Goal: Information Seeking & Learning: Find specific fact

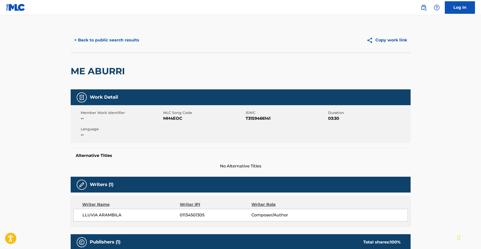
click at [112, 39] on button "< Back to public search results" at bounding box center [107, 40] width 72 height 13
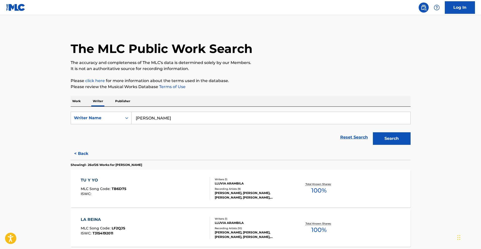
scroll to position [371, 0]
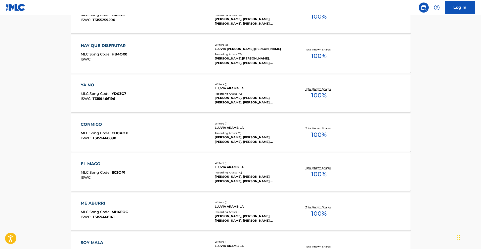
click at [93, 125] on div "CONMIGO" at bounding box center [104, 125] width 47 height 6
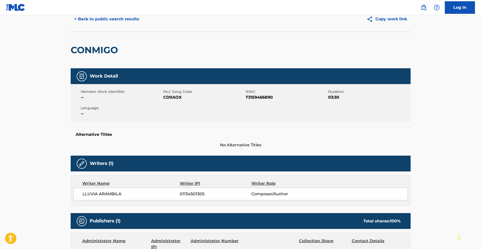
scroll to position [14, 0]
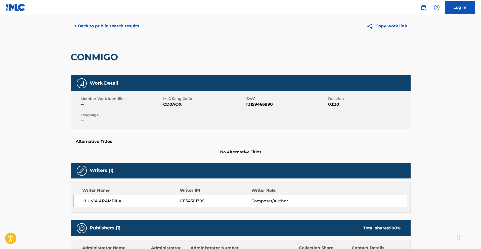
click at [111, 26] on button "< Back to public search results" at bounding box center [107, 26] width 72 height 13
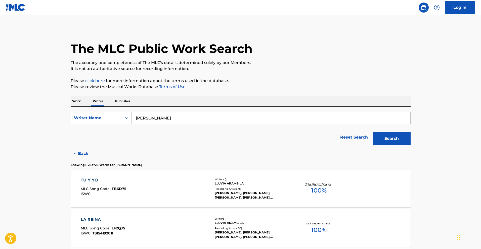
scroll to position [529, 0]
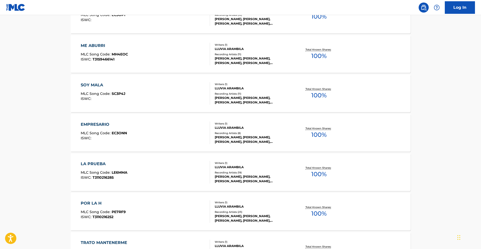
click at [99, 124] on div "EMPRESARIO" at bounding box center [104, 125] width 46 height 6
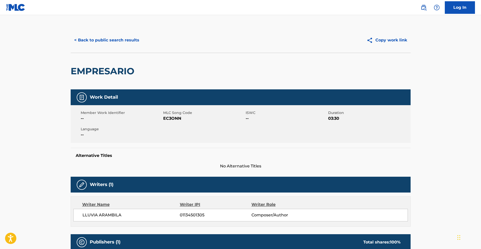
click at [118, 41] on button "< Back to public search results" at bounding box center [107, 40] width 72 height 13
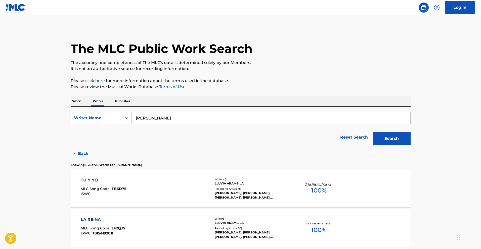
scroll to position [411, 0]
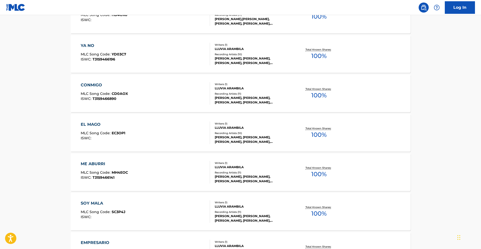
click at [102, 128] on div "EL MAGO MLC Song Code : EC3OP1 ISWC :" at bounding box center [103, 133] width 44 height 23
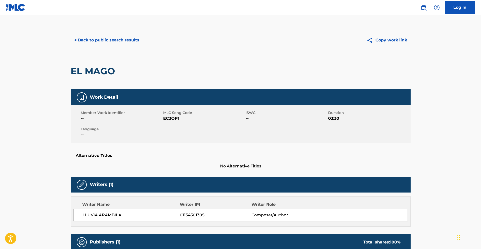
click at [126, 46] on button "< Back to public search results" at bounding box center [107, 40] width 72 height 13
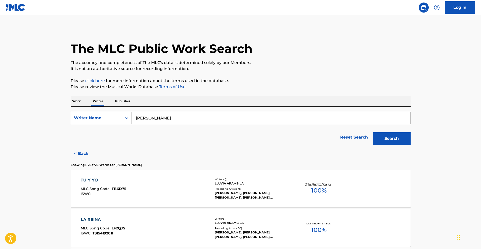
scroll to position [332, 0]
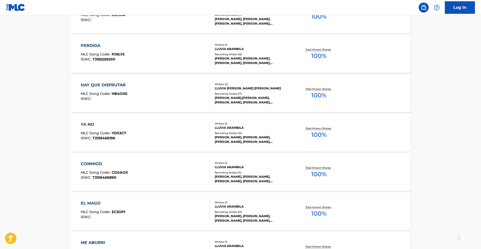
click at [89, 124] on div "YA NO" at bounding box center [103, 125] width 45 height 6
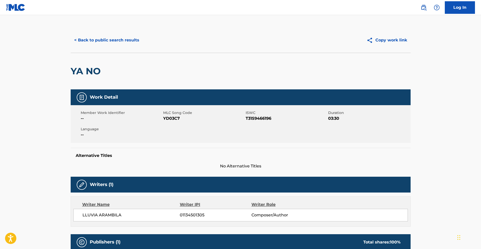
click at [96, 41] on button "< Back to public search results" at bounding box center [107, 40] width 72 height 13
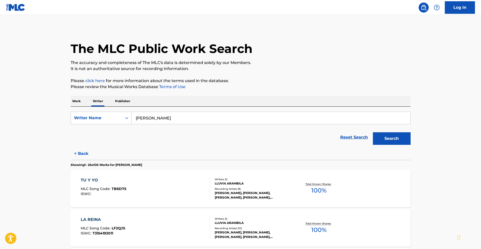
scroll to position [490, 0]
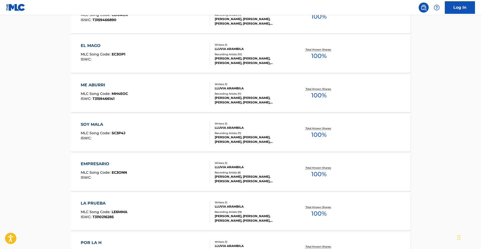
click at [102, 122] on div "SOY MALA" at bounding box center [103, 125] width 45 height 6
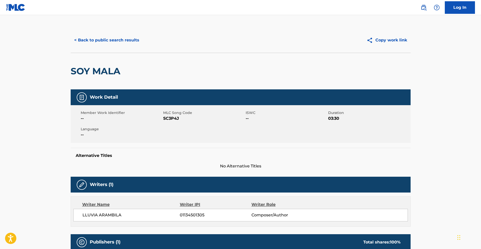
click at [122, 38] on button "< Back to public search results" at bounding box center [107, 40] width 72 height 13
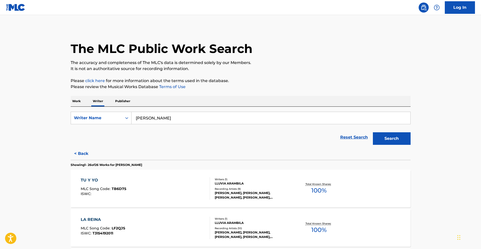
click at [95, 178] on div "TU Y YO" at bounding box center [103, 180] width 45 height 6
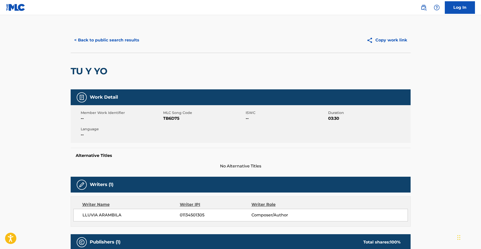
click at [127, 39] on button "< Back to public search results" at bounding box center [107, 40] width 72 height 13
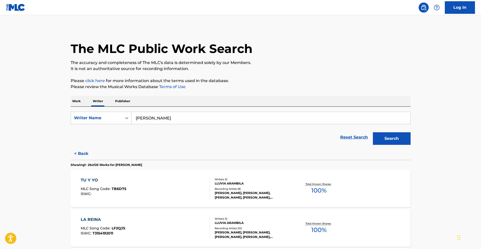
scroll to position [135, 0]
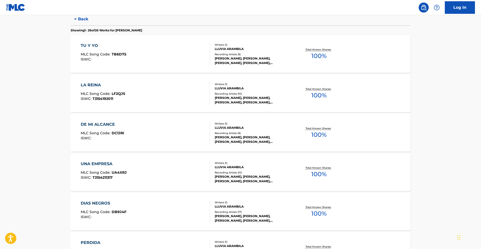
click at [102, 124] on div "DE MI ALCANCE" at bounding box center [102, 125] width 43 height 6
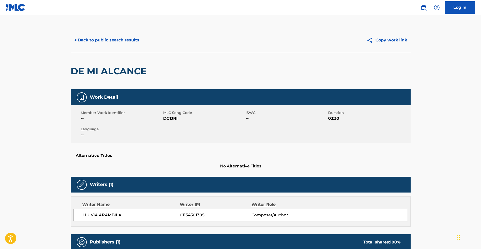
click at [111, 41] on button "< Back to public search results" at bounding box center [107, 40] width 72 height 13
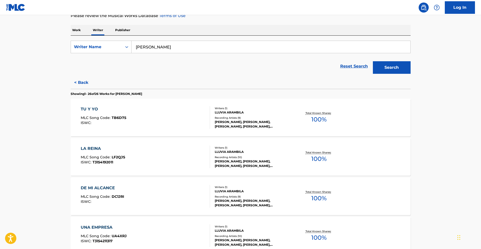
scroll to position [72, 0]
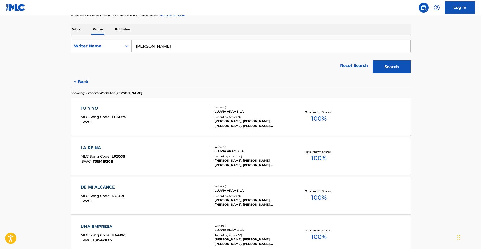
click at [100, 149] on div "LA REINA" at bounding box center [103, 148] width 44 height 6
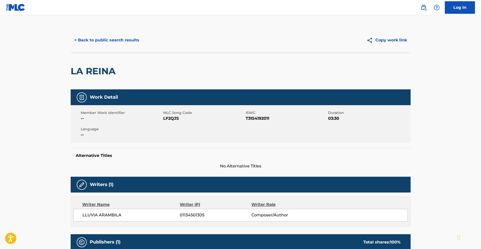
drag, startPoint x: 107, startPoint y: 41, endPoint x: 103, endPoint y: 45, distance: 5.0
click at [106, 42] on button "< Back to public search results" at bounding box center [107, 40] width 72 height 13
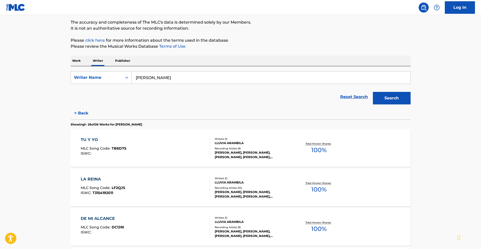
scroll to position [174, 0]
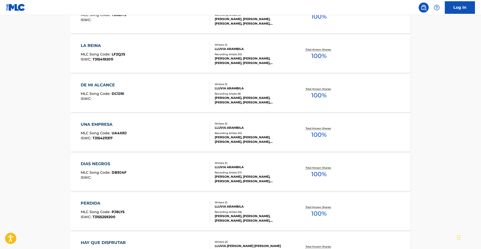
click at [100, 124] on div "UNA EMPRESA" at bounding box center [104, 125] width 46 height 6
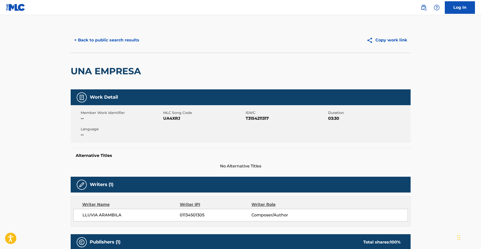
click at [114, 41] on button "< Back to public search results" at bounding box center [107, 40] width 72 height 13
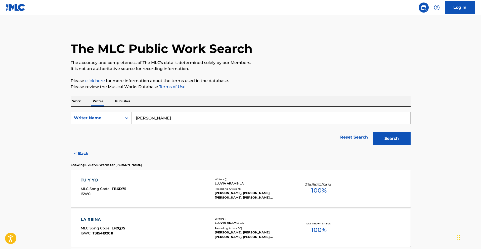
scroll to position [608, 0]
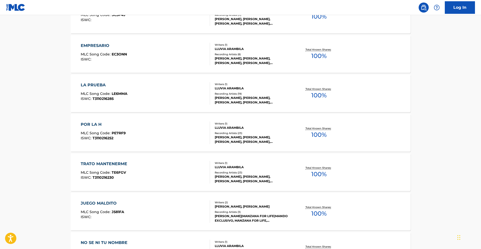
click at [98, 123] on div "POR LA H" at bounding box center [103, 125] width 45 height 6
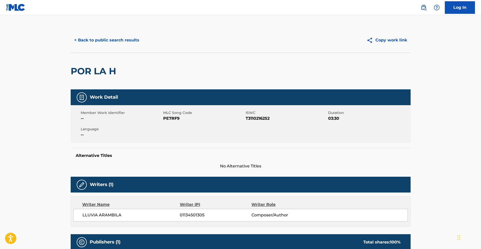
click at [106, 40] on button "< Back to public search results" at bounding box center [107, 40] width 72 height 13
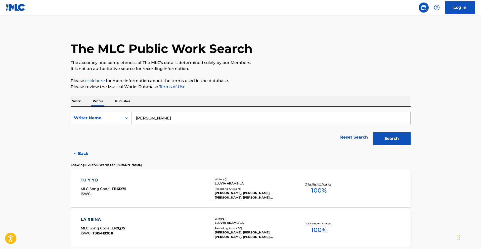
scroll to position [648, 0]
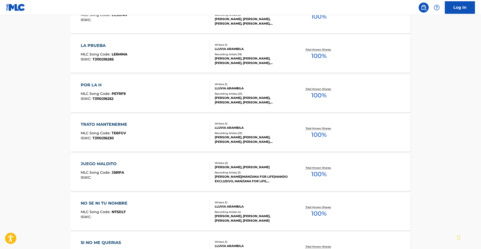
click at [122, 124] on div "TRATO MANTENERME" at bounding box center [105, 125] width 49 height 6
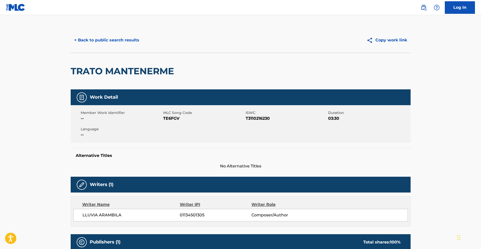
click at [116, 42] on button "< Back to public search results" at bounding box center [107, 40] width 72 height 13
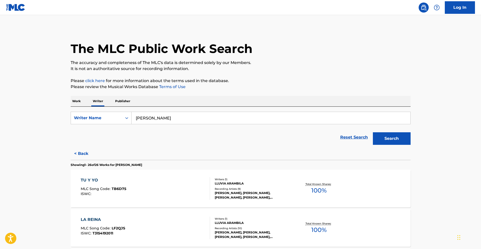
scroll to position [569, 0]
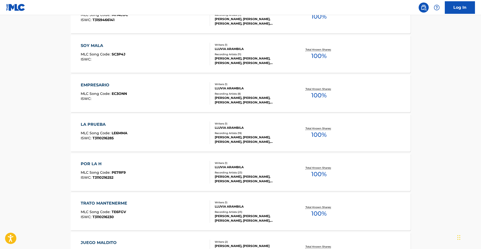
click at [102, 126] on div "LA PRUEBA" at bounding box center [104, 125] width 47 height 6
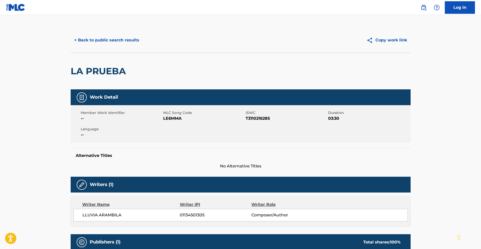
click at [119, 41] on button "< Back to public search results" at bounding box center [107, 40] width 72 height 13
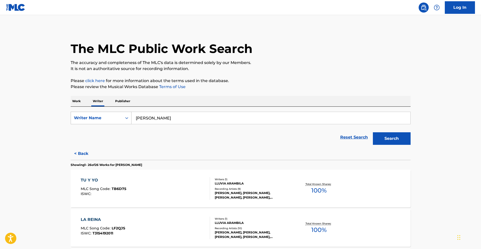
click at [123, 120] on div "Search Form" at bounding box center [126, 118] width 9 height 9
drag, startPoint x: 97, startPoint y: 128, endPoint x: 104, endPoint y: 126, distance: 7.6
click at [97, 128] on div "Writer IPI" at bounding box center [101, 130] width 60 height 13
click at [176, 118] on input "Search Form" at bounding box center [270, 118] width 279 height 12
paste input "362474162"
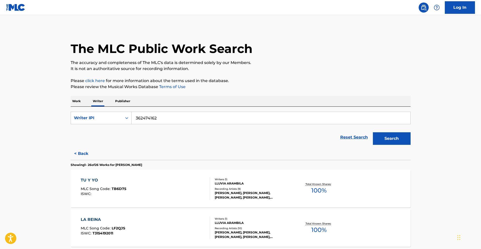
drag, startPoint x: 391, startPoint y: 140, endPoint x: 370, endPoint y: 136, distance: 22.0
click at [391, 140] on button "Search" at bounding box center [392, 138] width 38 height 13
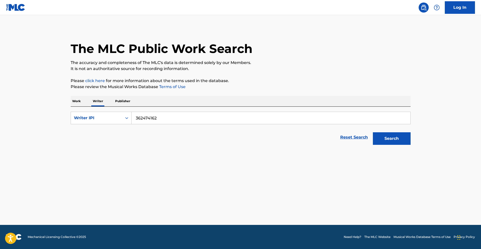
click at [134, 117] on input "362474162" at bounding box center [270, 118] width 279 height 12
type input "00362474162"
click at [373, 132] on button "Search" at bounding box center [392, 138] width 38 height 13
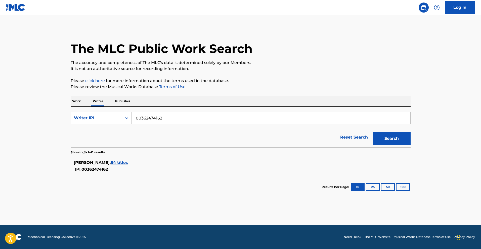
click at [128, 162] on span "54 titles" at bounding box center [119, 162] width 17 height 5
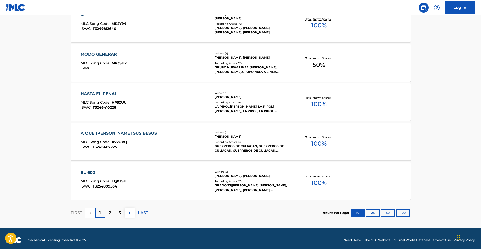
scroll to position [366, 0]
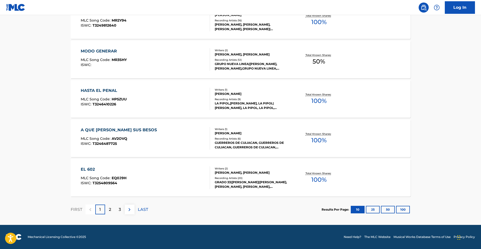
click at [405, 210] on button "100" at bounding box center [403, 210] width 14 height 8
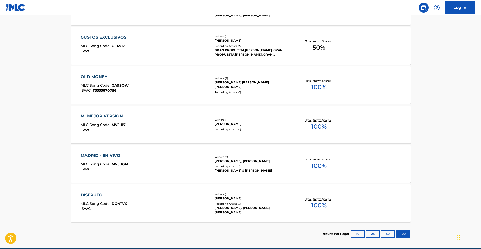
scroll to position [2099, 0]
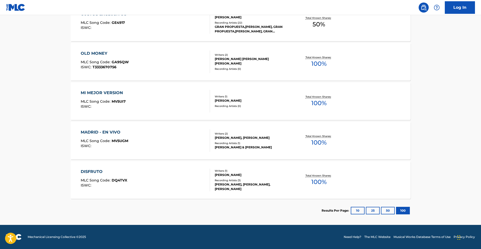
click at [112, 93] on div "MI MEJOR VERSION" at bounding box center [103, 93] width 45 height 6
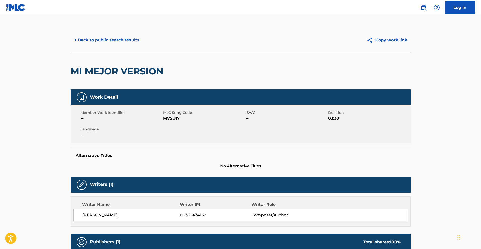
click at [114, 43] on button "< Back to public search results" at bounding box center [107, 40] width 72 height 13
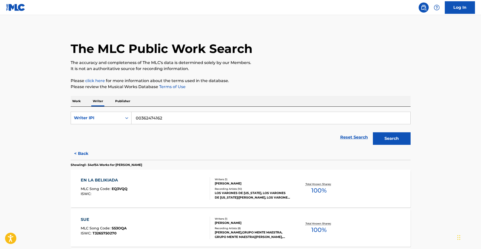
scroll to position [2099, 0]
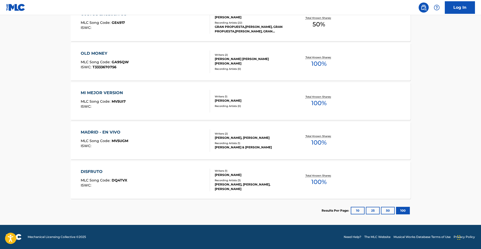
click at [104, 171] on div "DISFRUTO" at bounding box center [104, 172] width 46 height 6
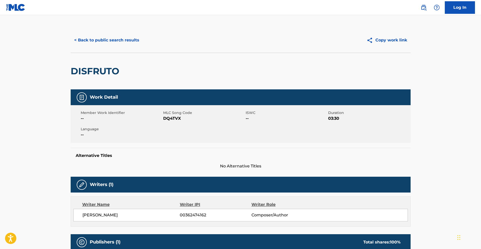
click at [117, 40] on button "< Back to public search results" at bounding box center [107, 40] width 72 height 13
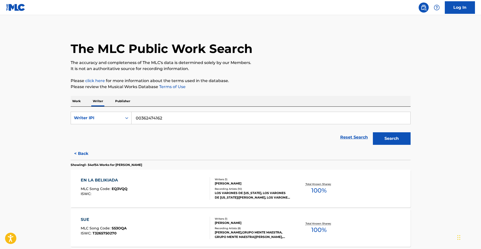
drag, startPoint x: 75, startPoint y: 101, endPoint x: 129, endPoint y: 105, distance: 53.9
click at [75, 101] on p "Work" at bounding box center [77, 101] width 12 height 11
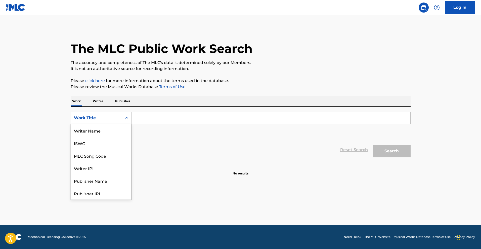
click at [118, 120] on div "Work Title" at bounding box center [96, 118] width 45 height 6
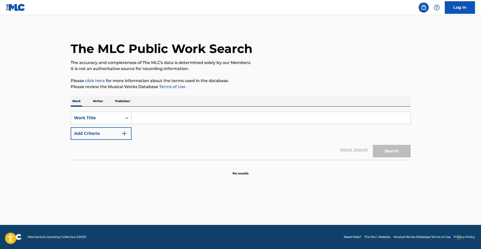
click at [100, 102] on p "Writer" at bounding box center [97, 101] width 13 height 11
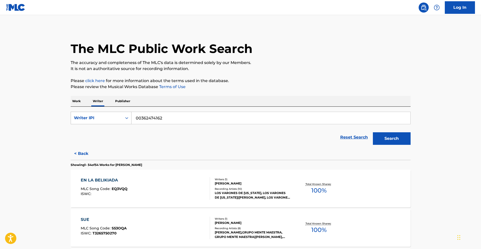
click at [108, 116] on div "Writer IPI" at bounding box center [96, 118] width 45 height 6
drag, startPoint x: 102, startPoint y: 132, endPoint x: 110, endPoint y: 130, distance: 7.8
click at [103, 131] on div "Writer Name" at bounding box center [101, 130] width 60 height 13
click at [179, 119] on input "Search Form" at bounding box center [270, 118] width 279 height 12
paste input "MERCADO HERMOSILLO [PERSON_NAME]"
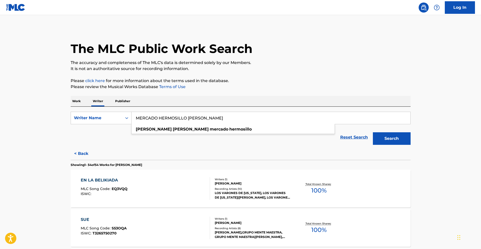
type input "MERCADO HERMOSILLO [PERSON_NAME]"
click at [382, 135] on button "Search" at bounding box center [392, 138] width 38 height 13
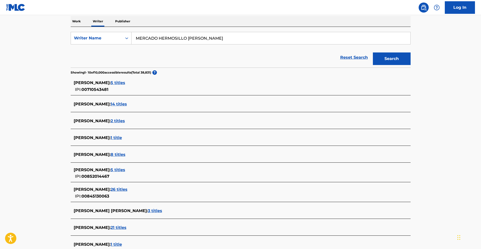
scroll to position [81, 0]
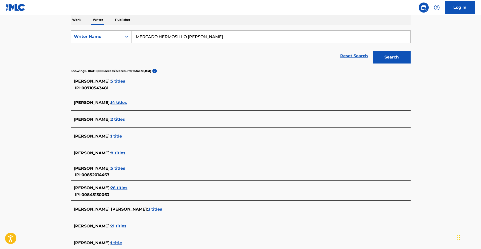
click at [127, 188] on span "26 titles" at bounding box center [119, 188] width 17 height 5
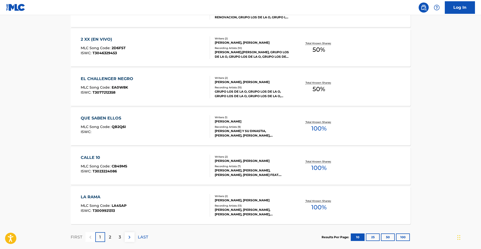
scroll to position [366, 0]
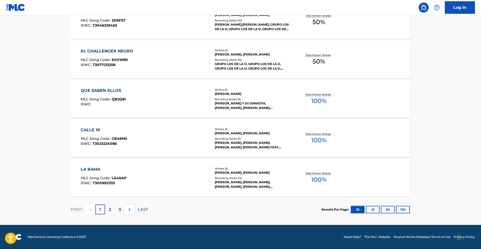
click at [389, 210] on button "50" at bounding box center [388, 210] width 14 height 8
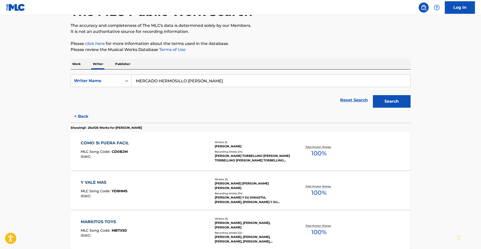
scroll to position [33, 0]
